Goal: Check status: Check status

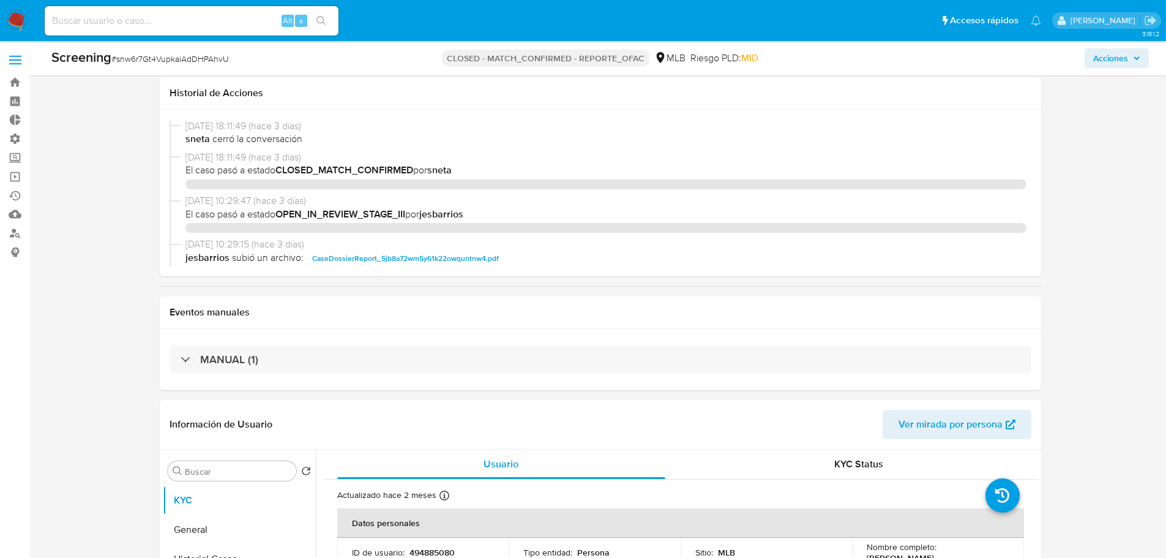
select select "10"
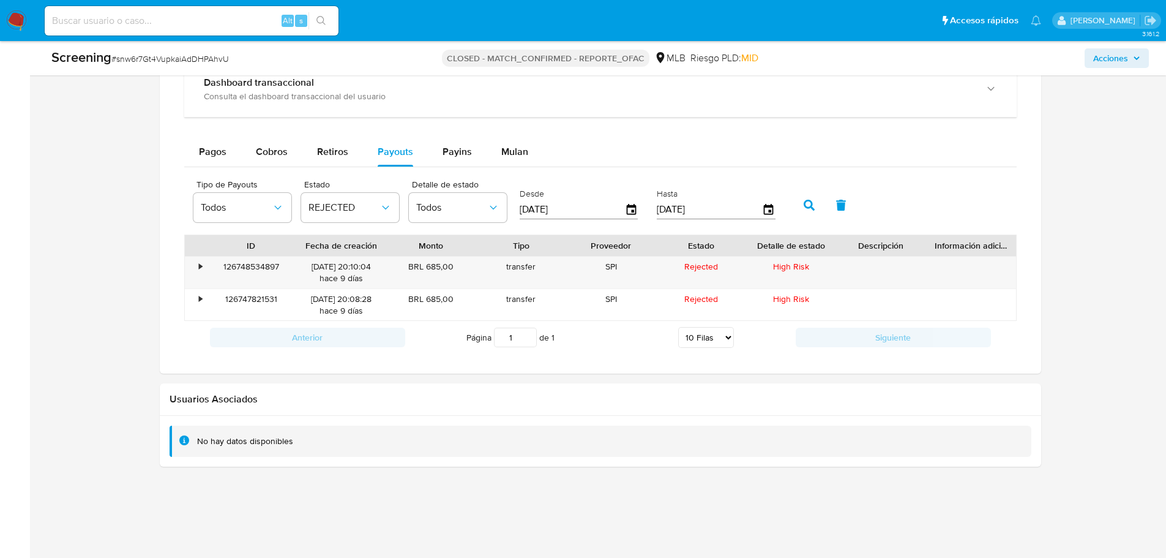
scroll to position [164, 0]
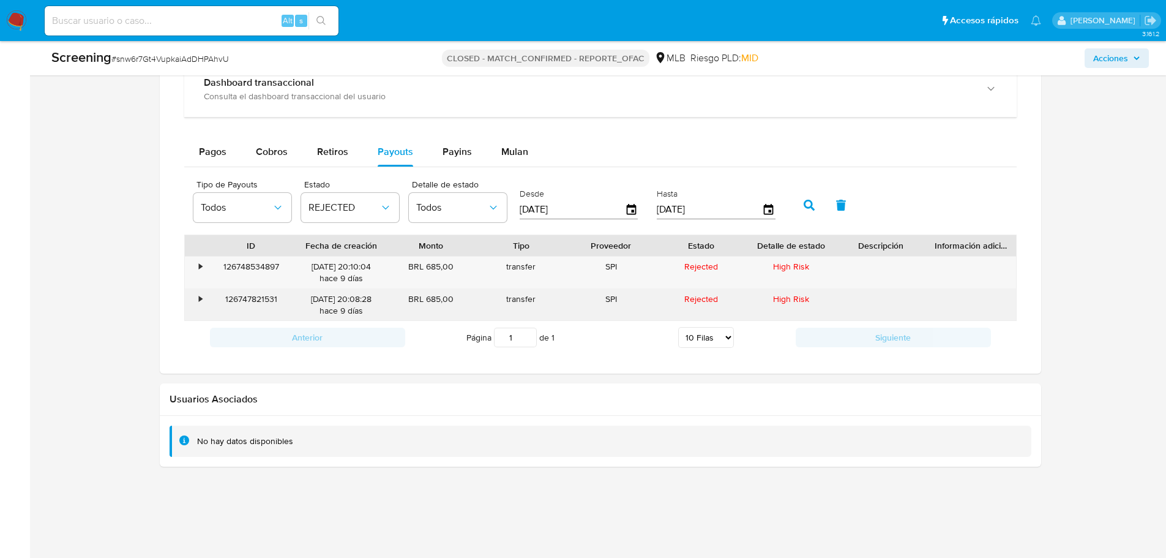
click at [266, 296] on div "126747821531" at bounding box center [251, 305] width 90 height 32
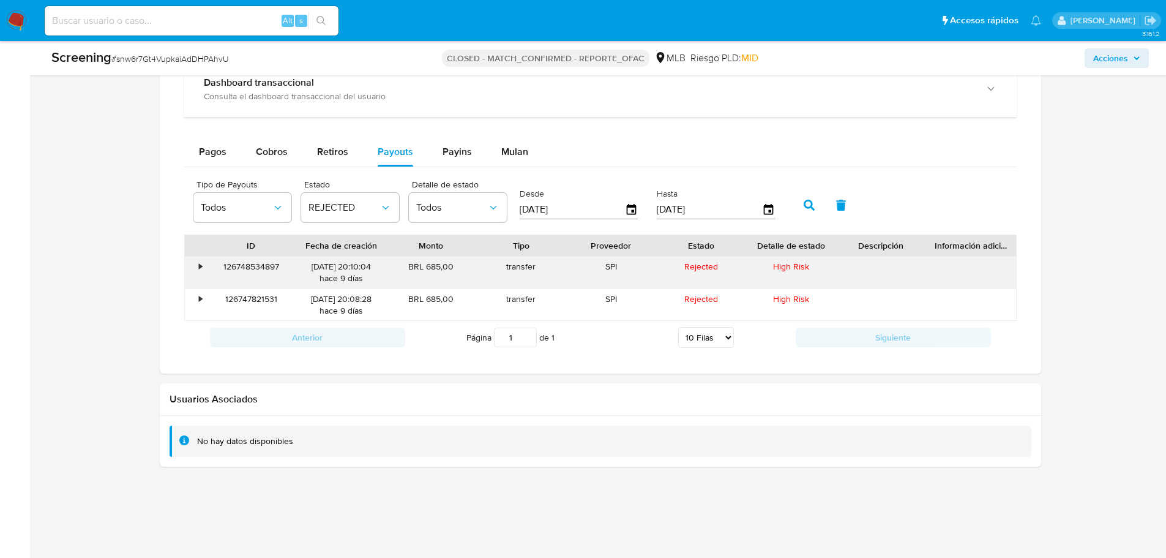
click at [254, 266] on div "126748534897" at bounding box center [251, 272] width 90 height 32
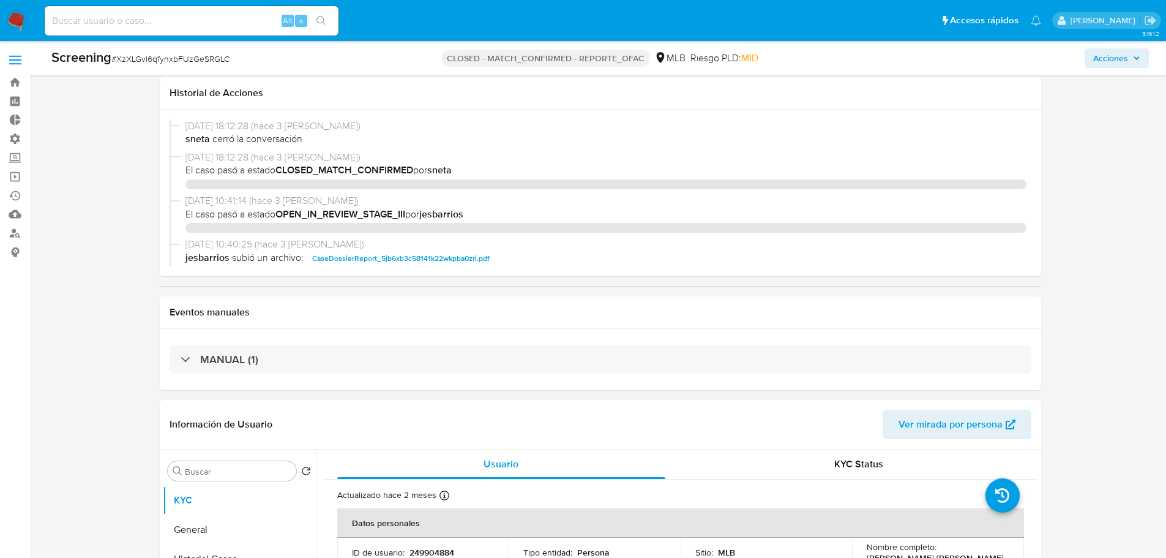
select select "10"
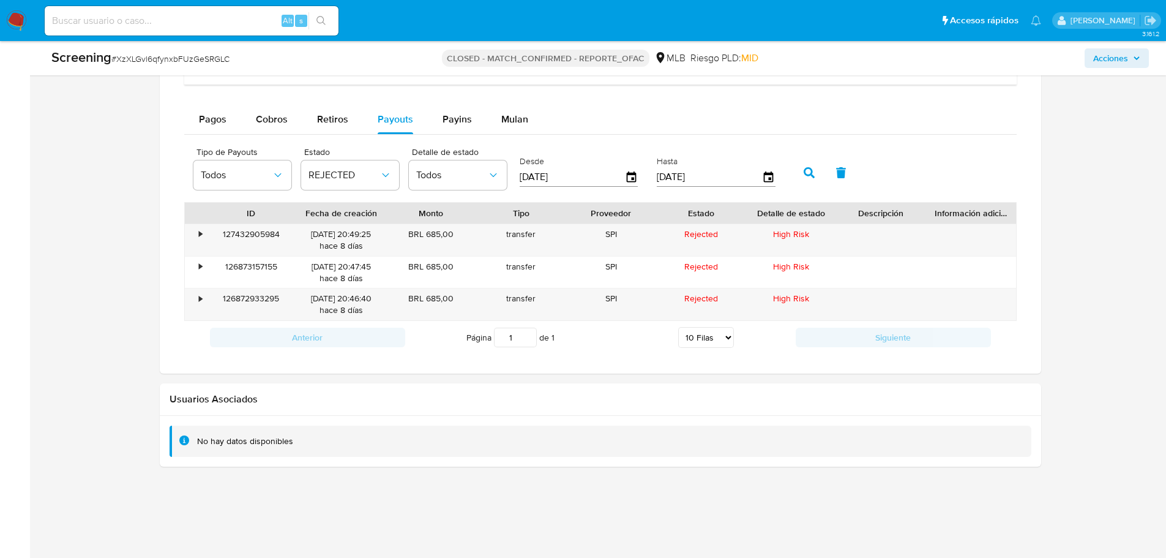
scroll to position [253, 0]
click at [259, 299] on div "126872933295" at bounding box center [251, 304] width 90 height 32
